Goal: Task Accomplishment & Management: Manage account settings

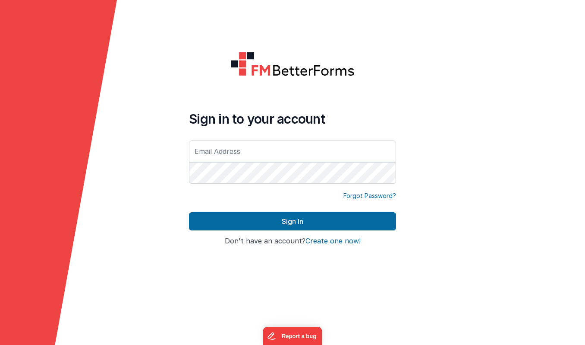
click at [238, 147] on input "text" at bounding box center [292, 151] width 207 height 22
type input "[EMAIL_ADDRESS][DOMAIN_NAME]"
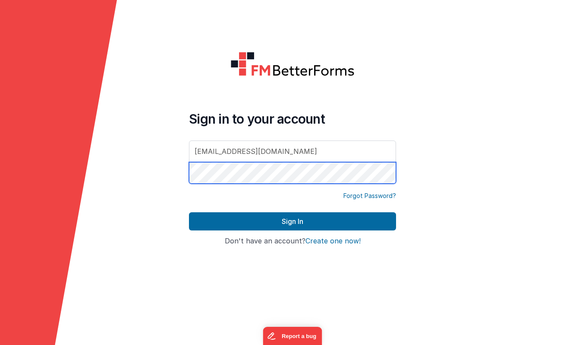
click at [189, 212] on button "Sign In" at bounding box center [292, 221] width 207 height 18
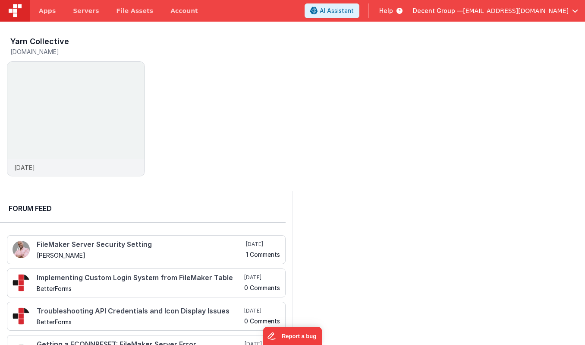
click at [573, 10] on span "button" at bounding box center [575, 11] width 6 height 6
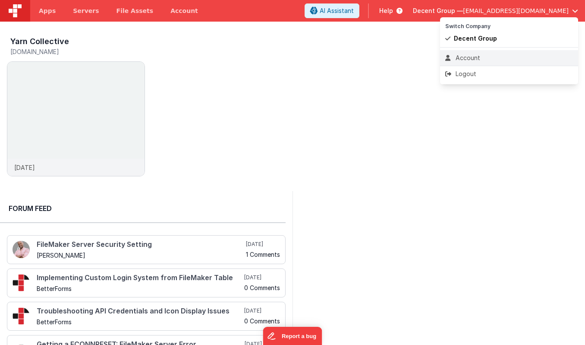
click at [476, 55] on div "Account" at bounding box center [510, 58] width 128 height 9
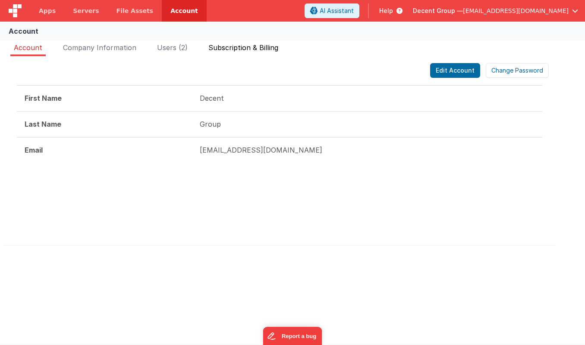
click at [253, 46] on span "Subscription & Billing" at bounding box center [244, 47] width 70 height 9
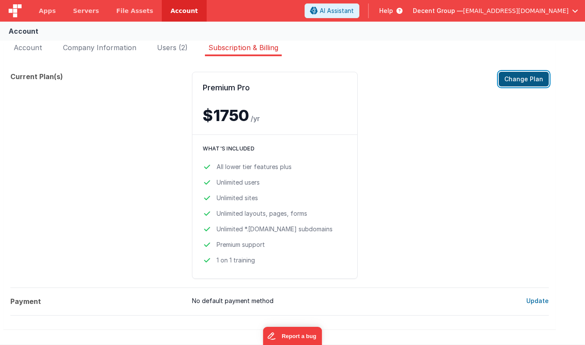
click at [515, 80] on button "Change Plan" at bounding box center [524, 79] width 50 height 15
